Goal: Task Accomplishment & Management: Manage account settings

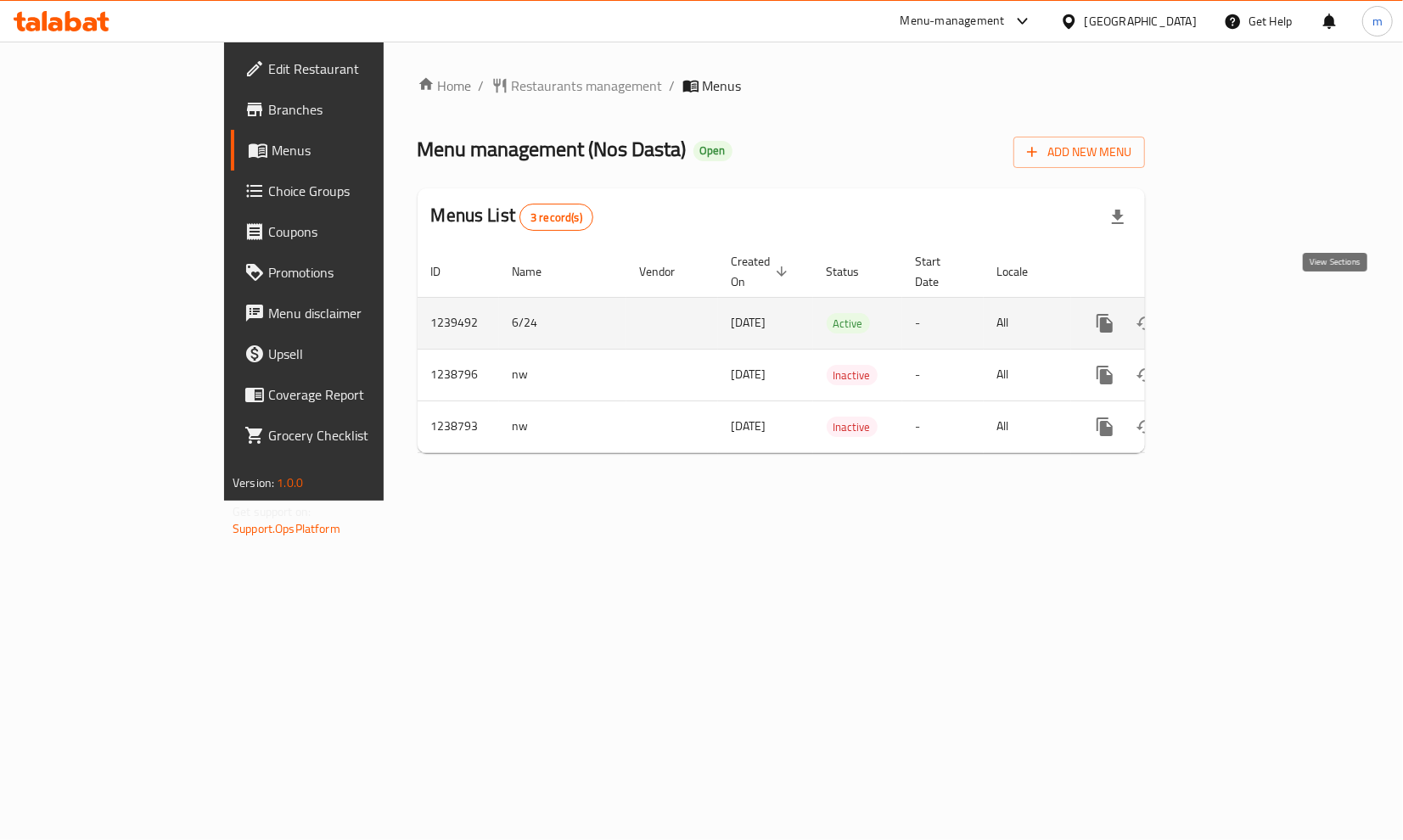
click at [1238, 314] on icon "enhanced table" at bounding box center [1228, 324] width 20 height 20
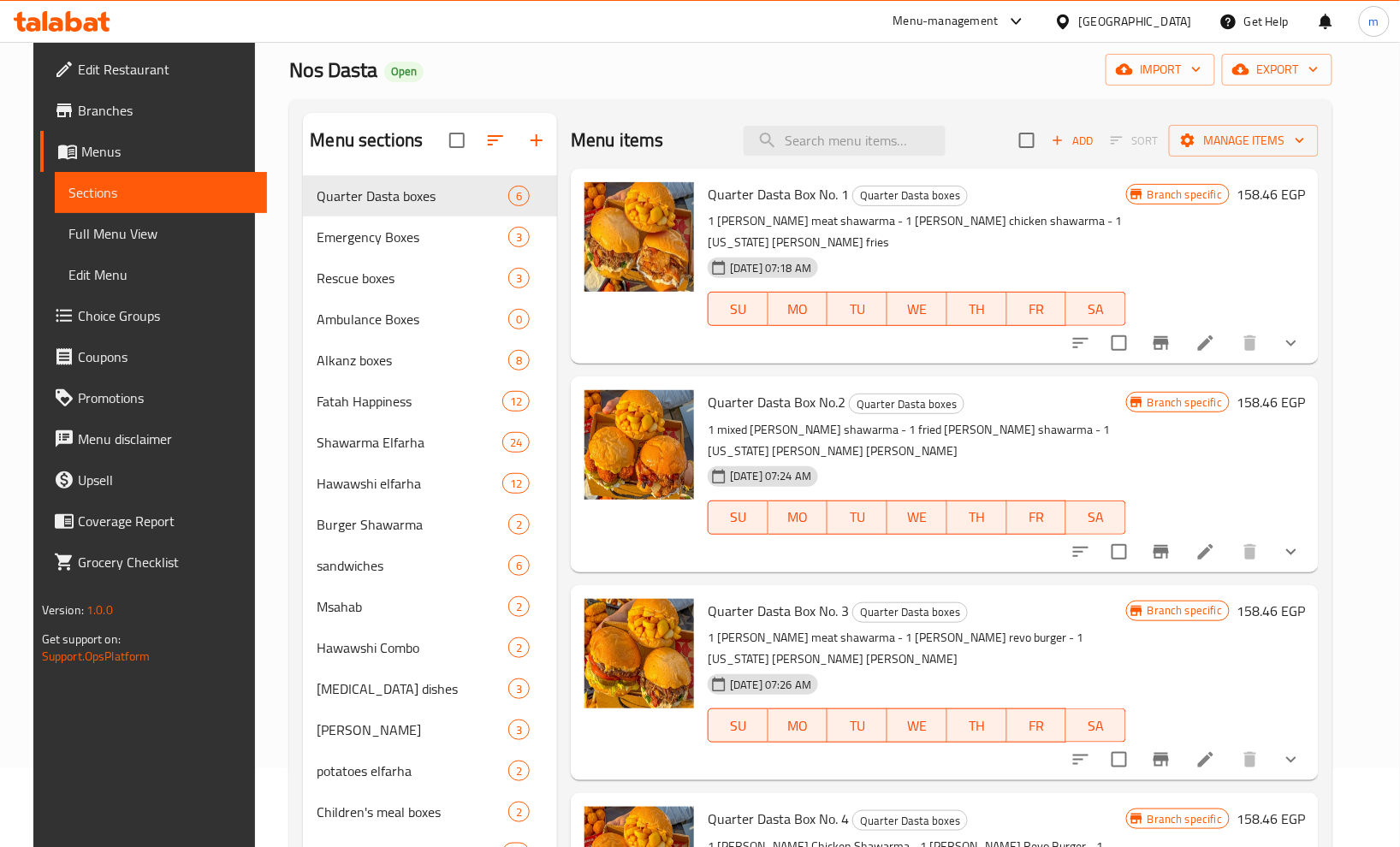
scroll to position [240, 0]
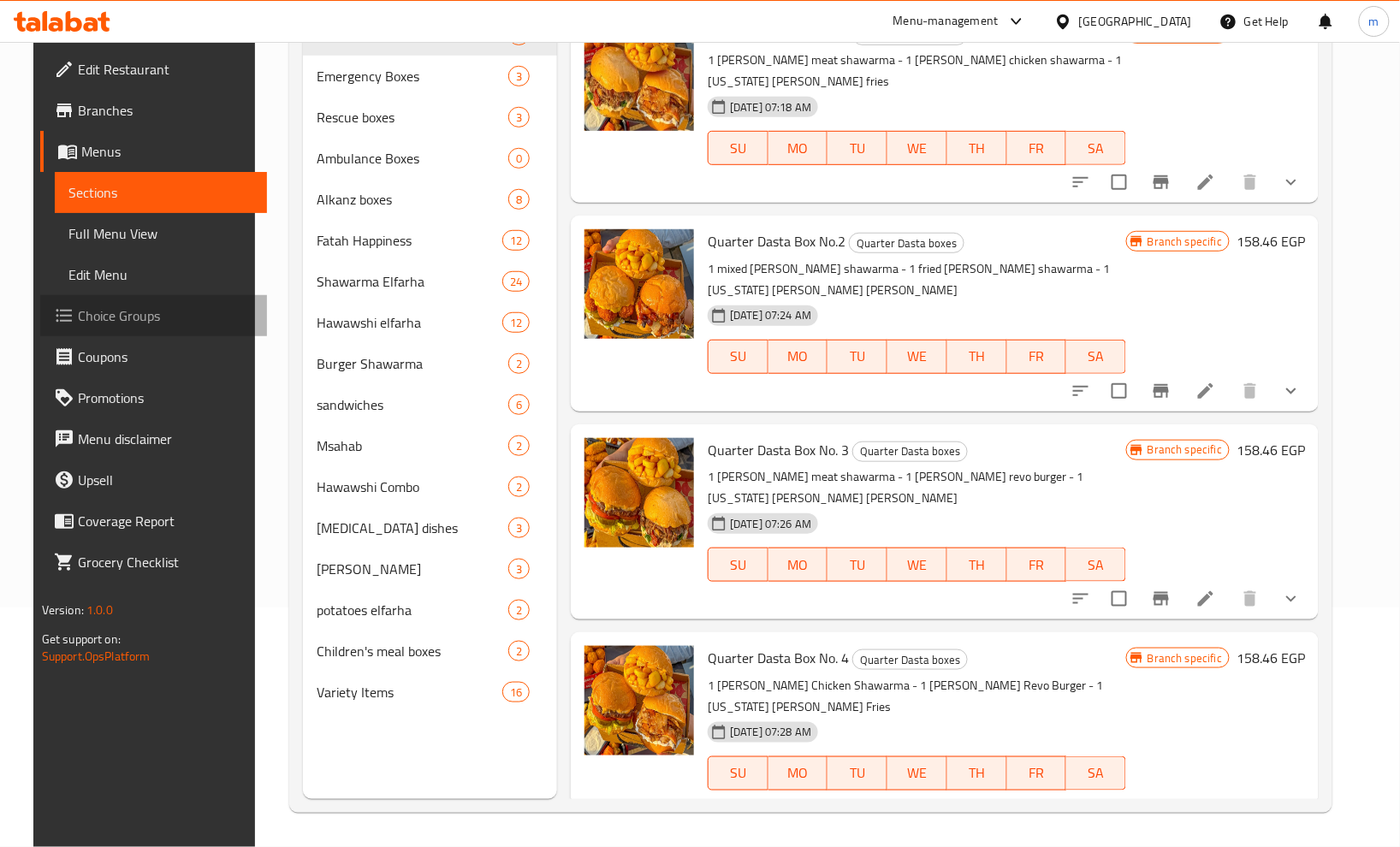
click at [82, 327] on link "Choice Groups" at bounding box center [153, 316] width 227 height 41
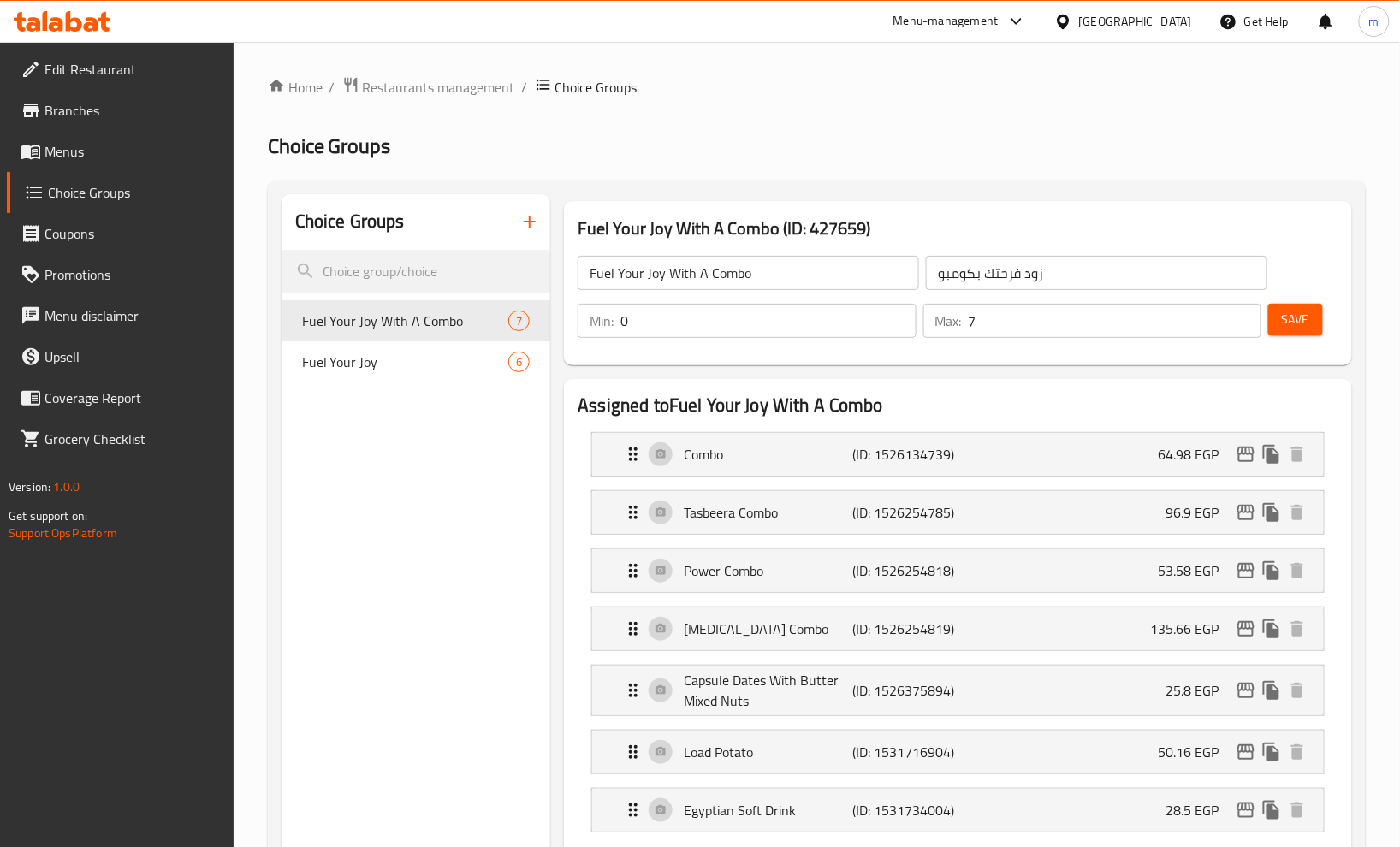
click at [835, 165] on div "Home / Restaurants management / Choice Groups Choice Groups Choice Groups Fuel …" at bounding box center [816, 857] width 1098 height 1563
click at [358, 371] on span "Fuel Your Joy" at bounding box center [380, 362] width 156 height 20
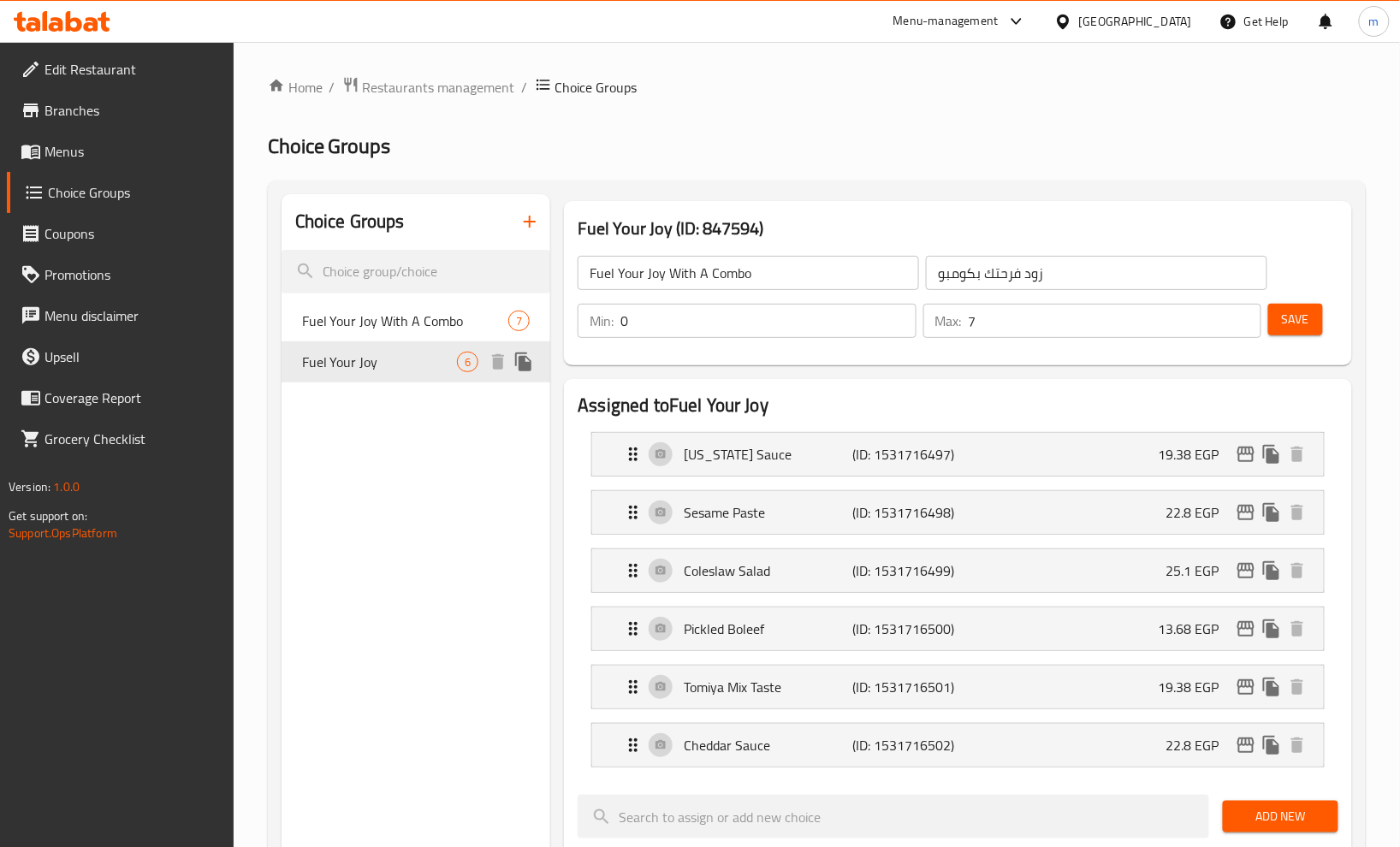
type input "Fuel Your Joy"
type input "زود فرحتك"
type input "6"
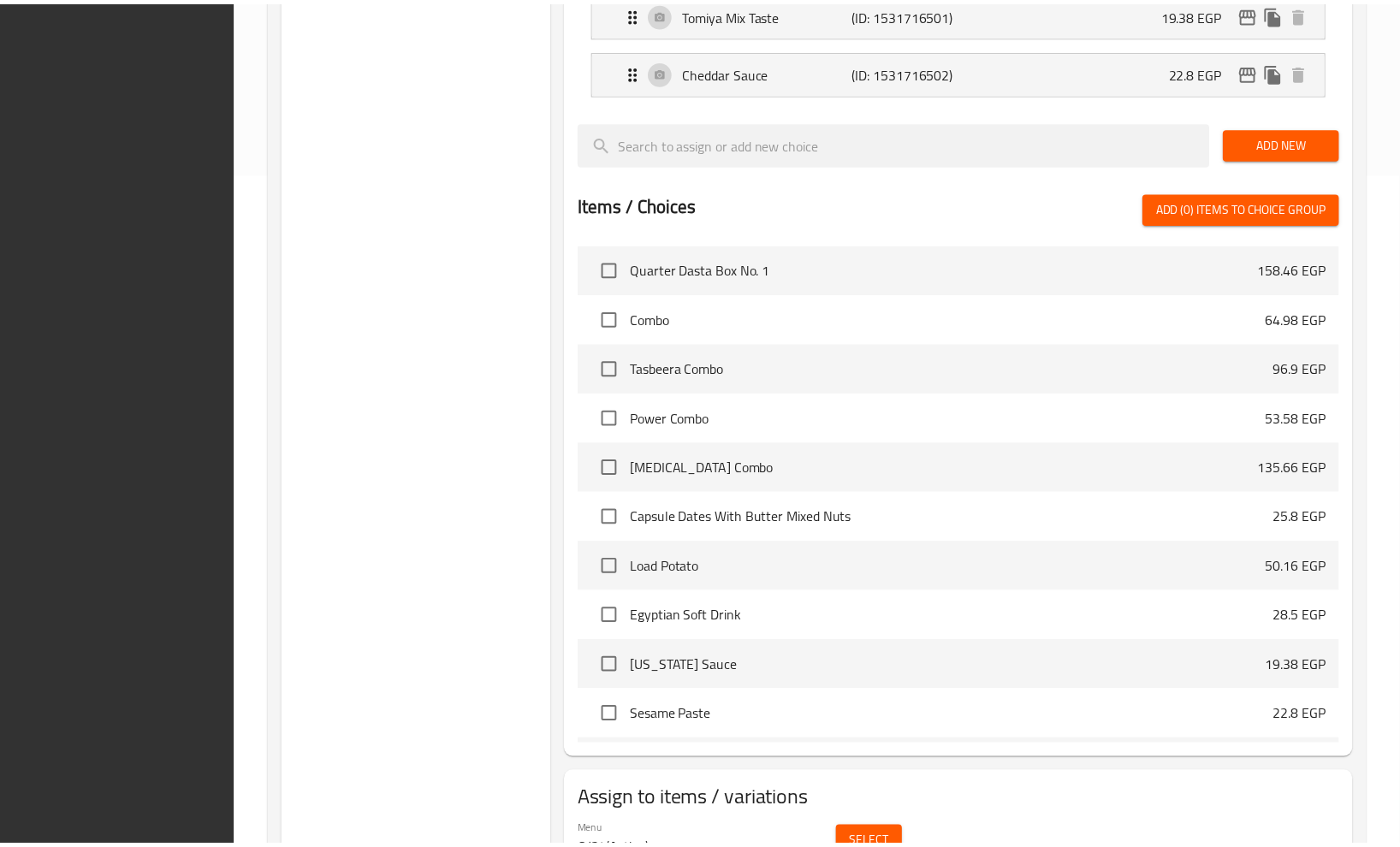
scroll to position [761, 0]
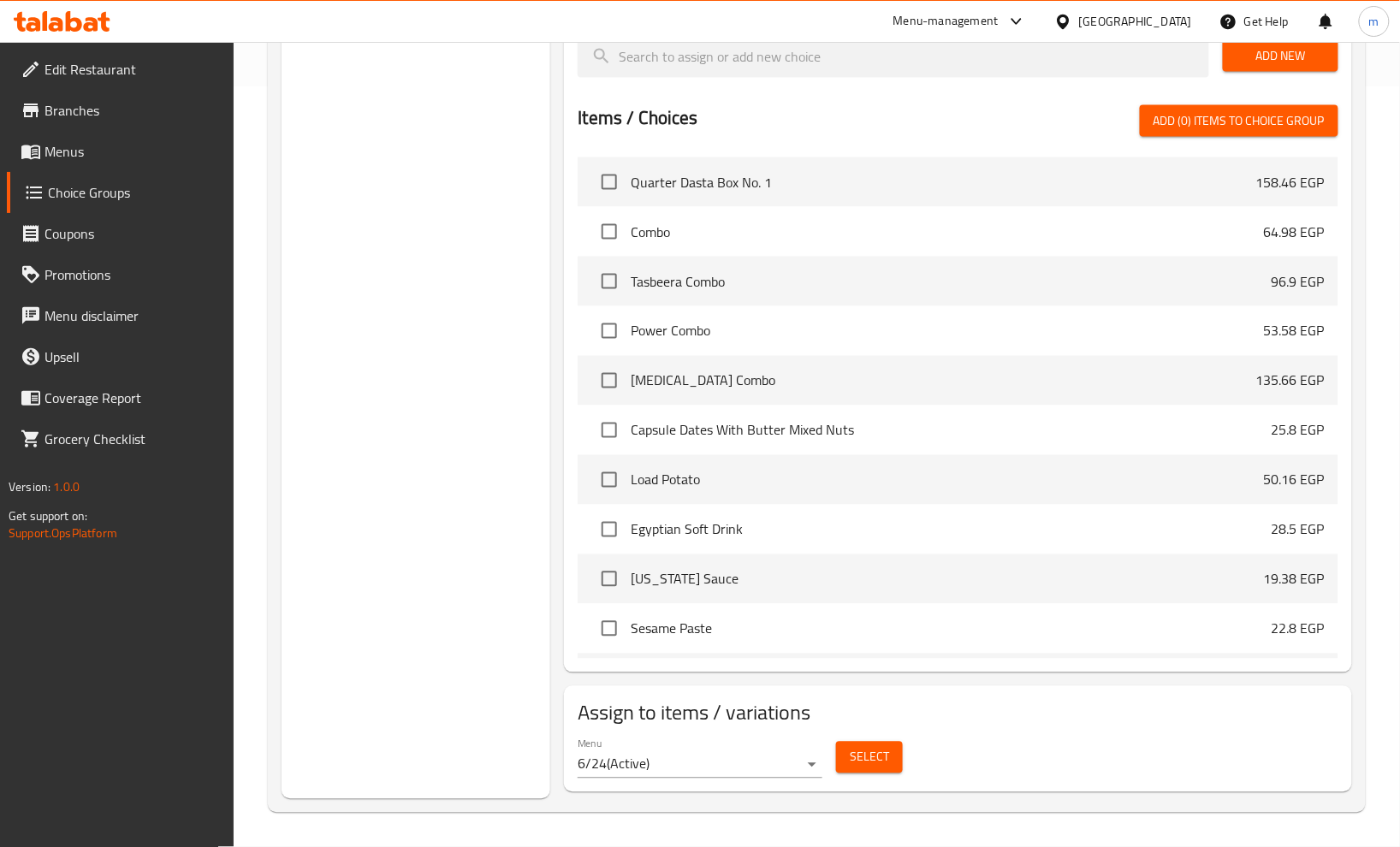
click at [314, 406] on div "Choice Groups Fuel Your Joy With A Combo 7 Fuel Your Joy 6" at bounding box center [416, 116] width 270 height 1366
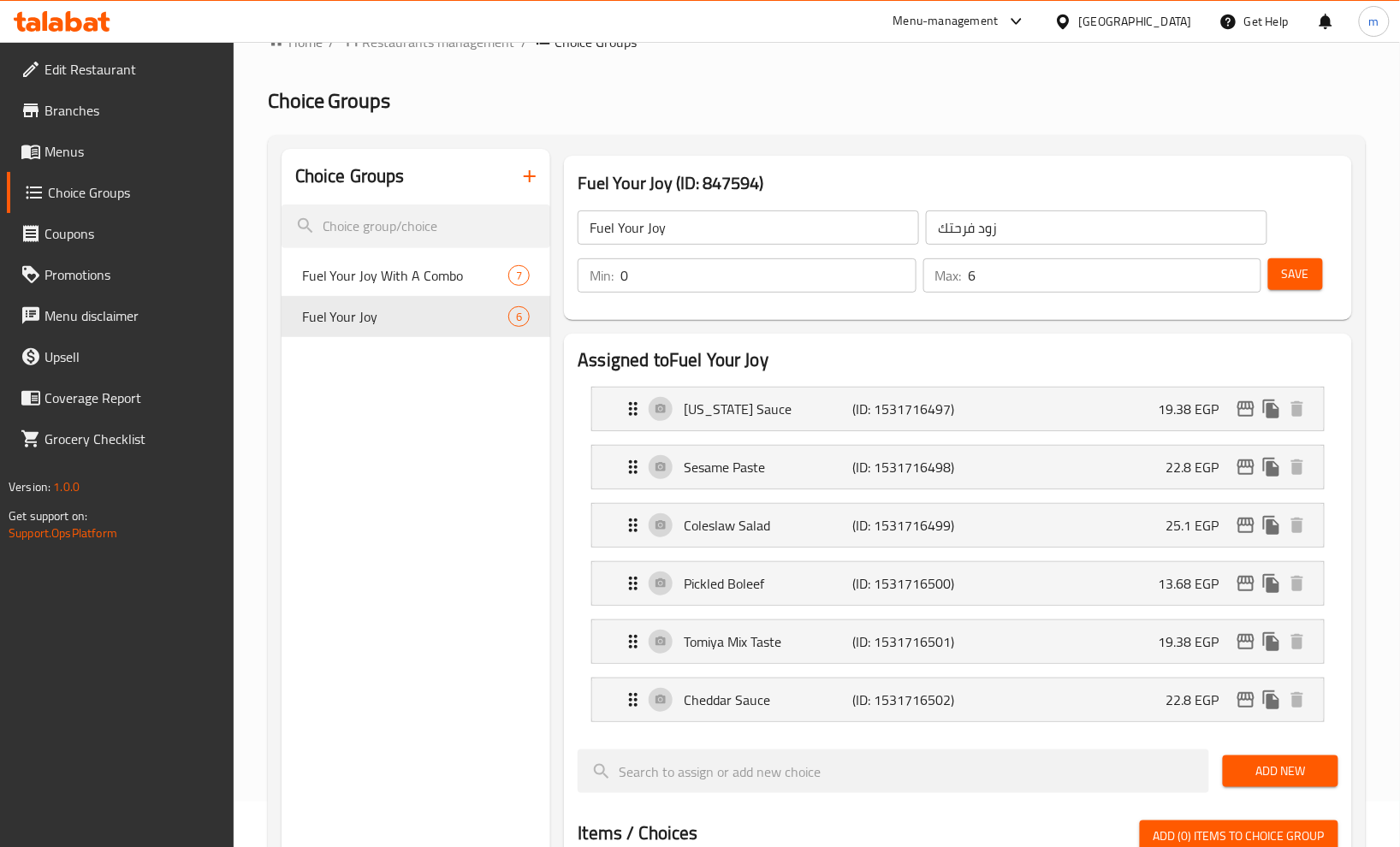
scroll to position [0, 0]
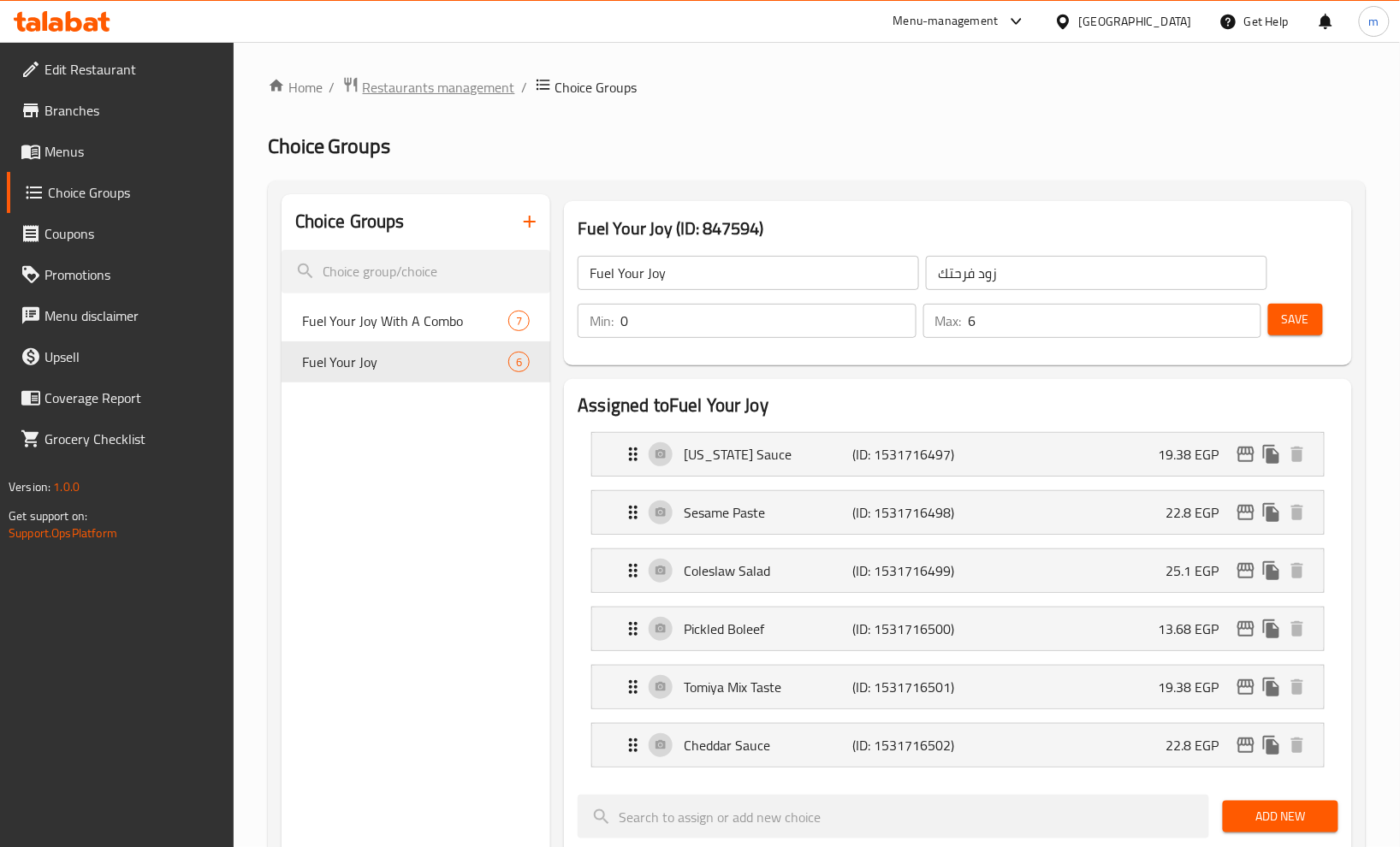
click at [425, 95] on span "Restaurants management" at bounding box center [439, 87] width 152 height 20
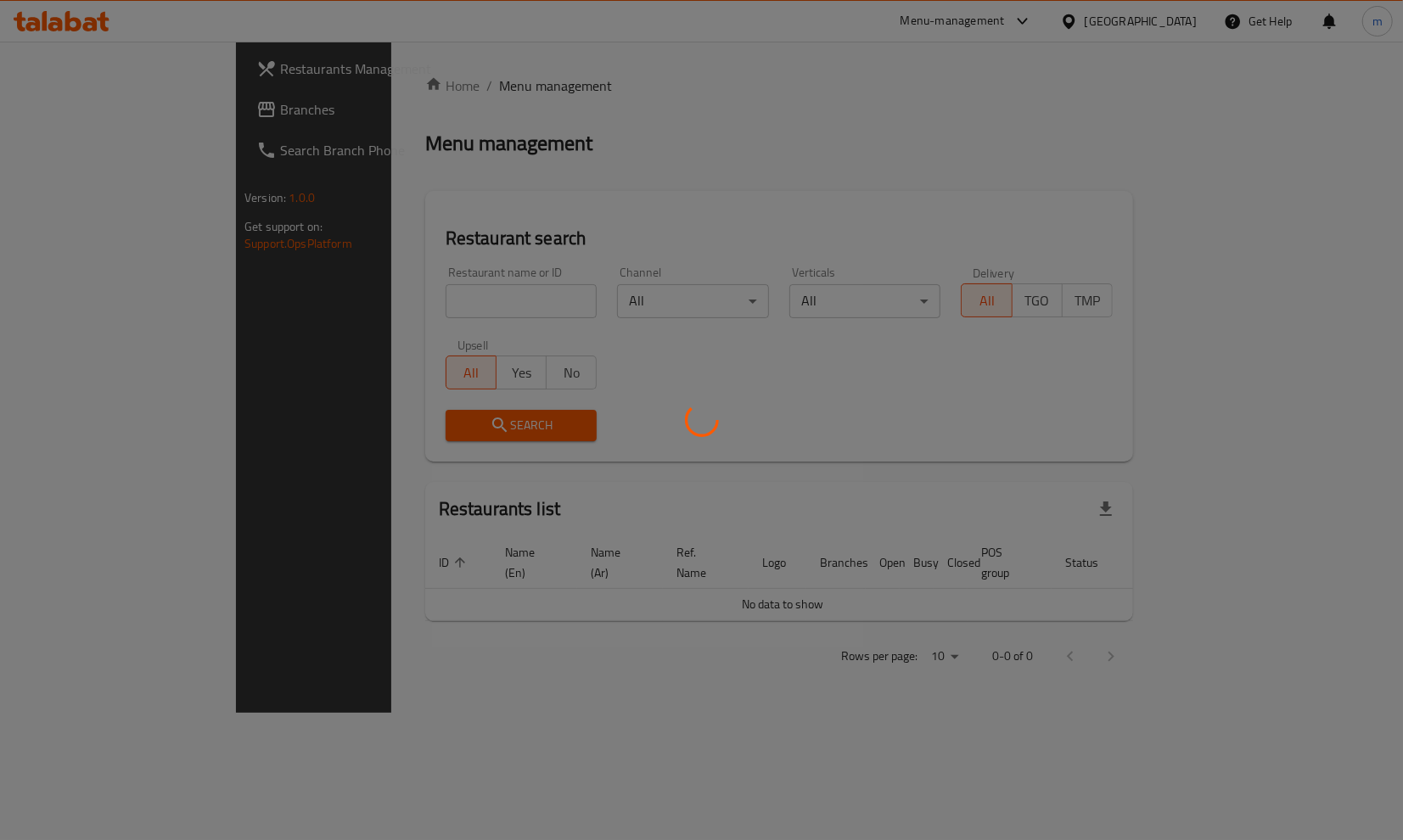
click at [77, 117] on div at bounding box center [701, 420] width 1403 height 840
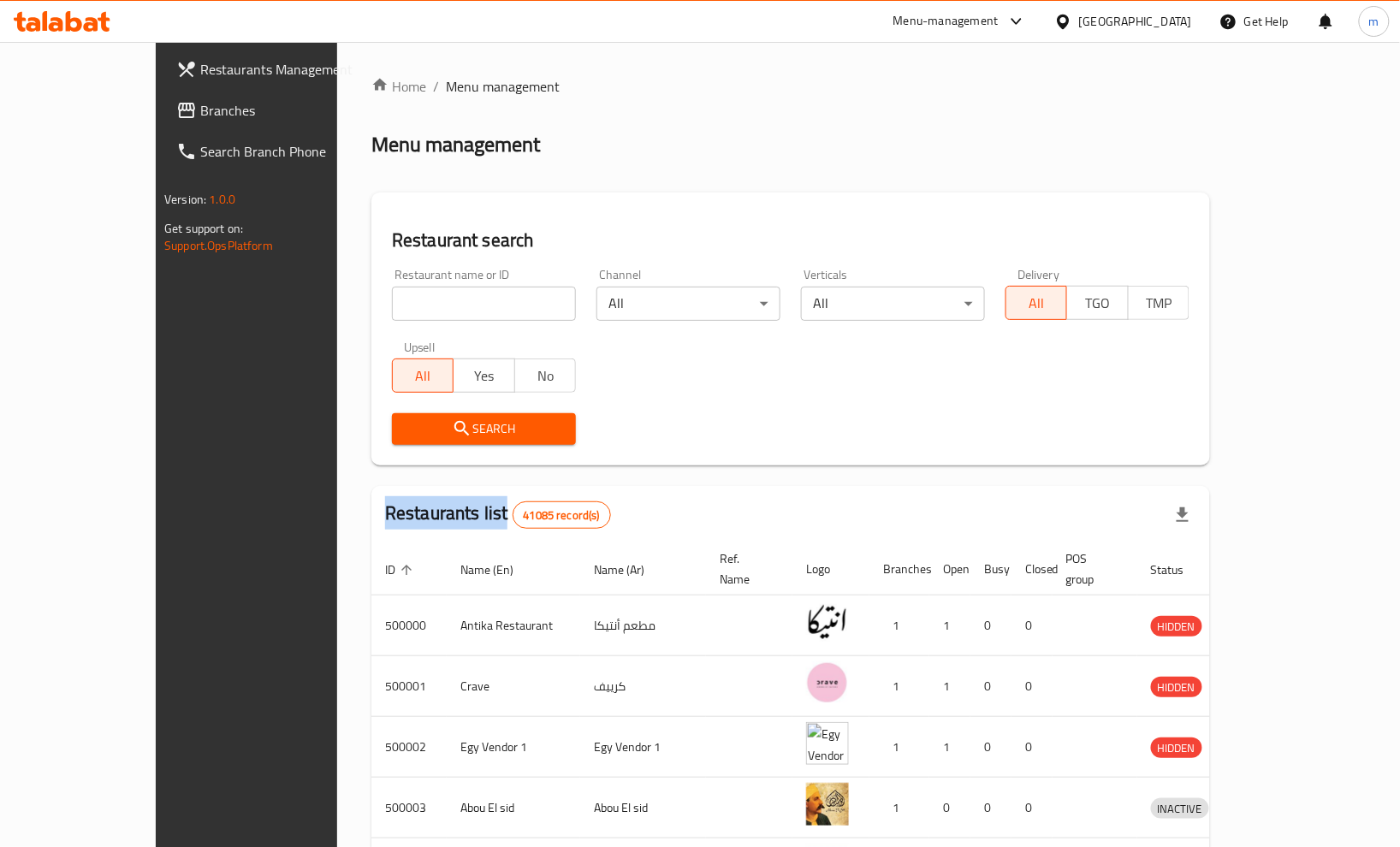
click at [200, 115] on span "Branches" at bounding box center [287, 111] width 176 height 20
